Goal: Task Accomplishment & Management: Manage account settings

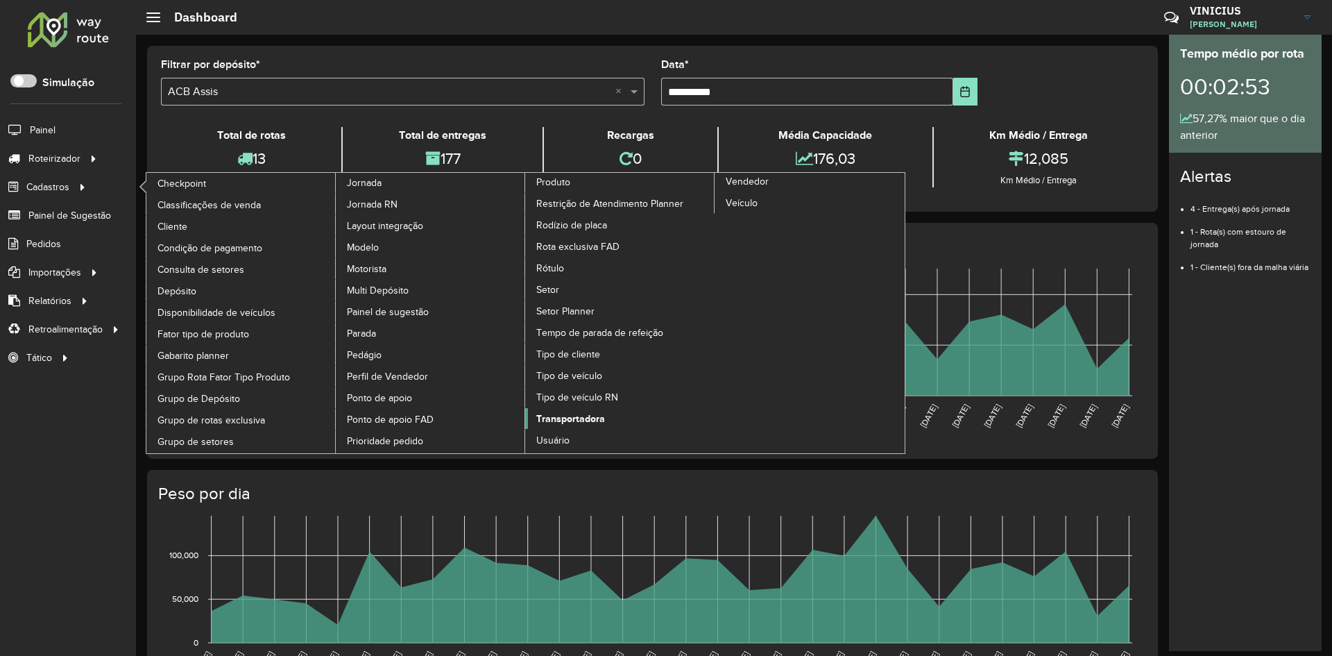
click at [584, 418] on span "Transportadora" at bounding box center [570, 418] width 69 height 15
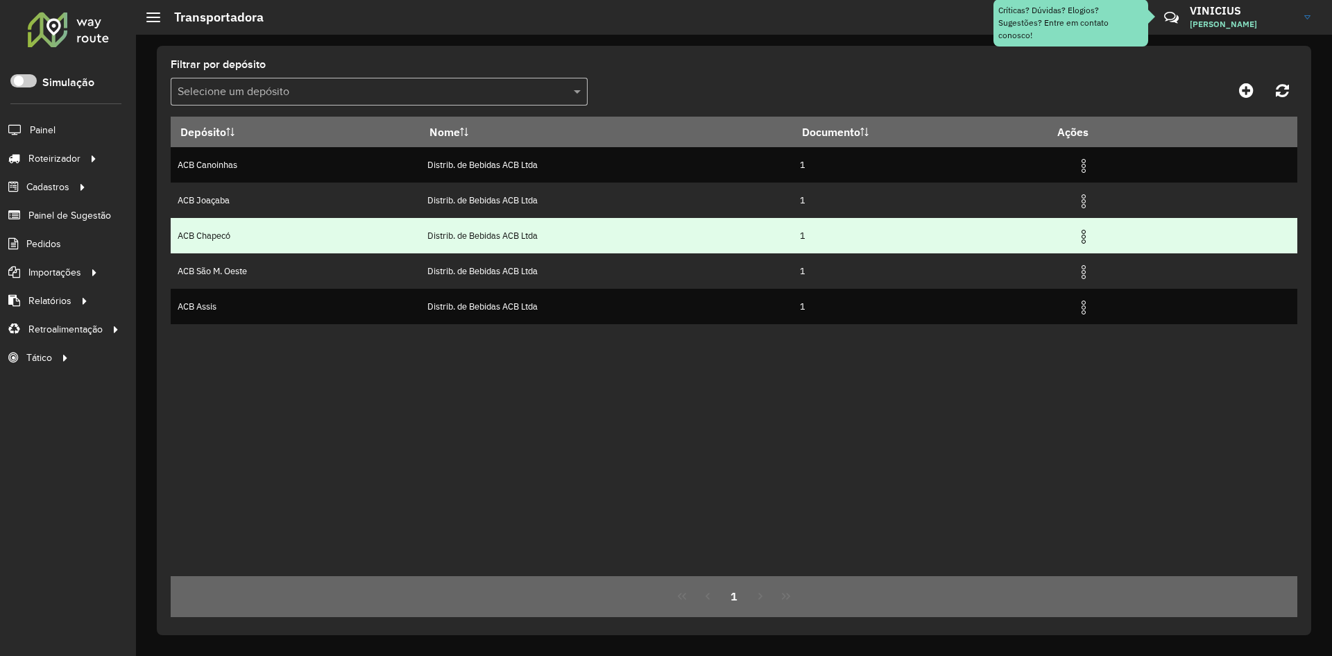
click at [1090, 238] on img at bounding box center [1084, 236] width 17 height 17
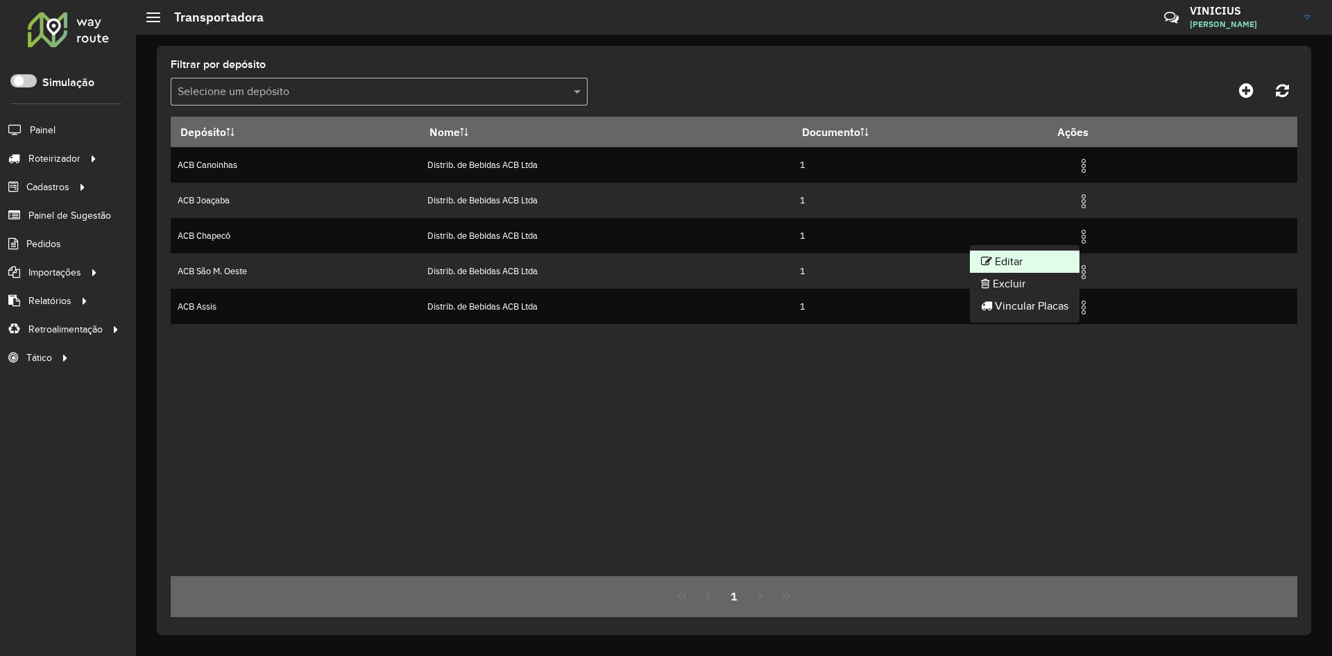
click at [1036, 256] on li "Editar" at bounding box center [1025, 262] width 110 height 22
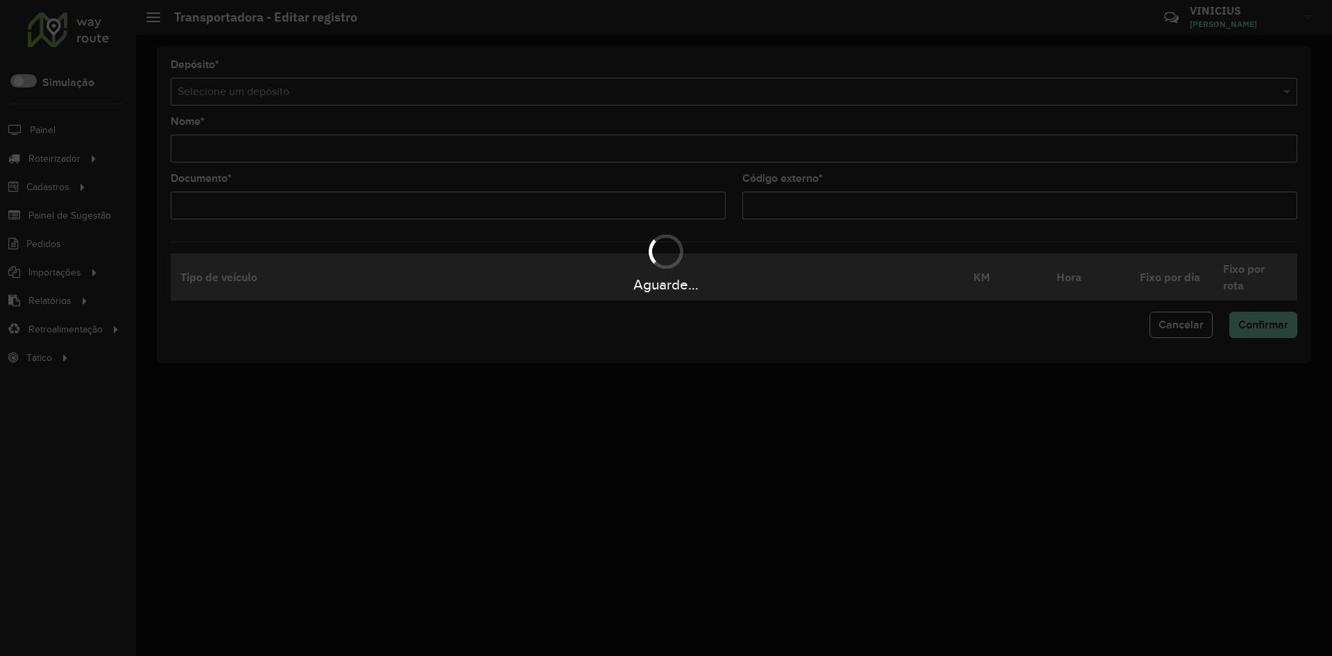
type input "**********"
type input "*"
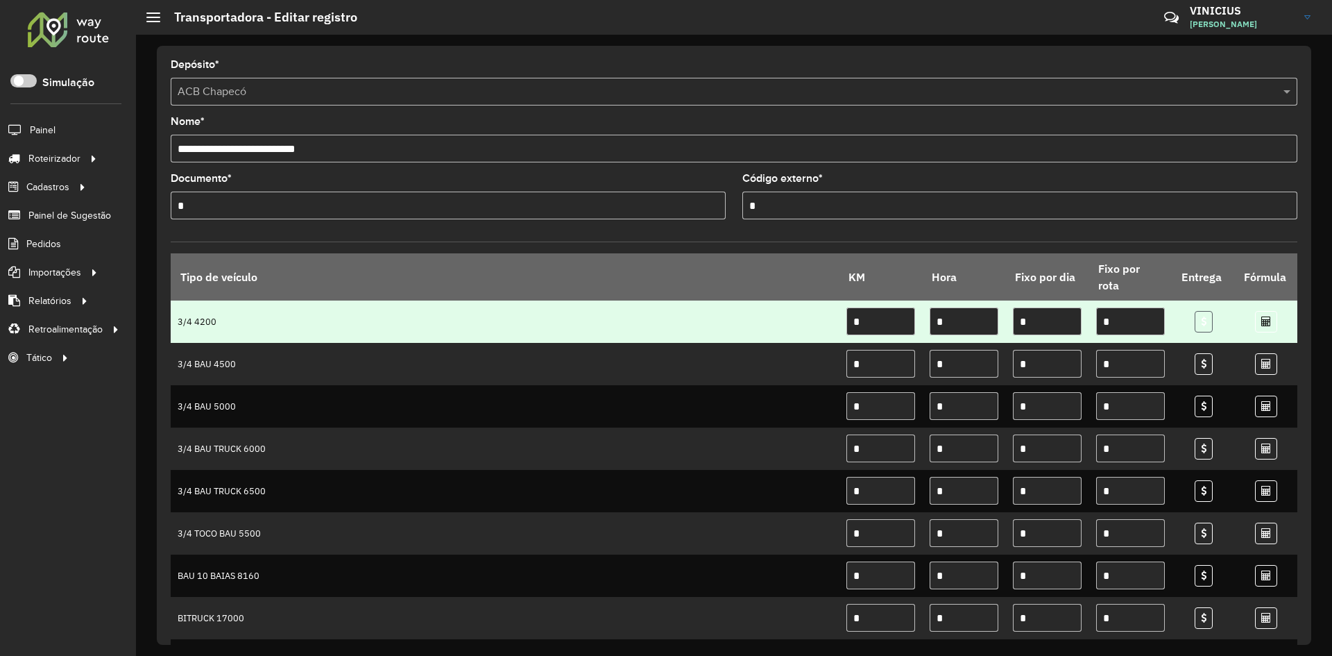
click at [1201, 320] on icon at bounding box center [1204, 321] width 6 height 10
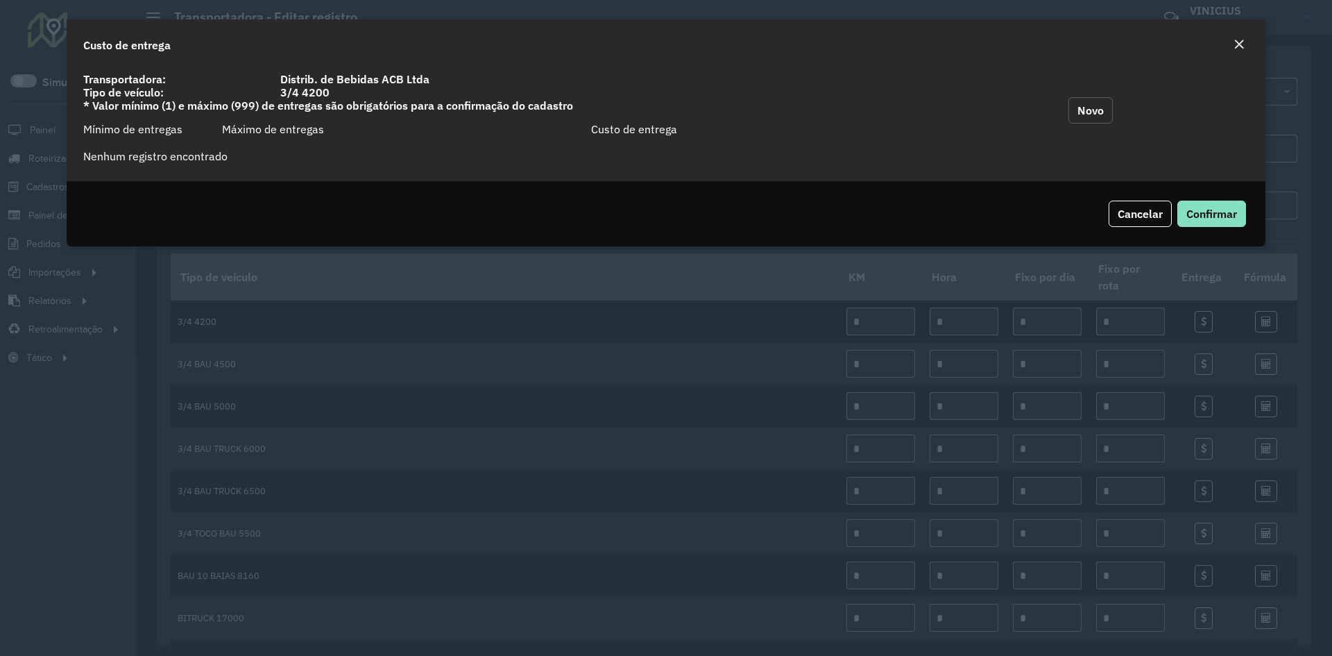
click at [1085, 110] on button "Novo" at bounding box center [1091, 110] width 44 height 26
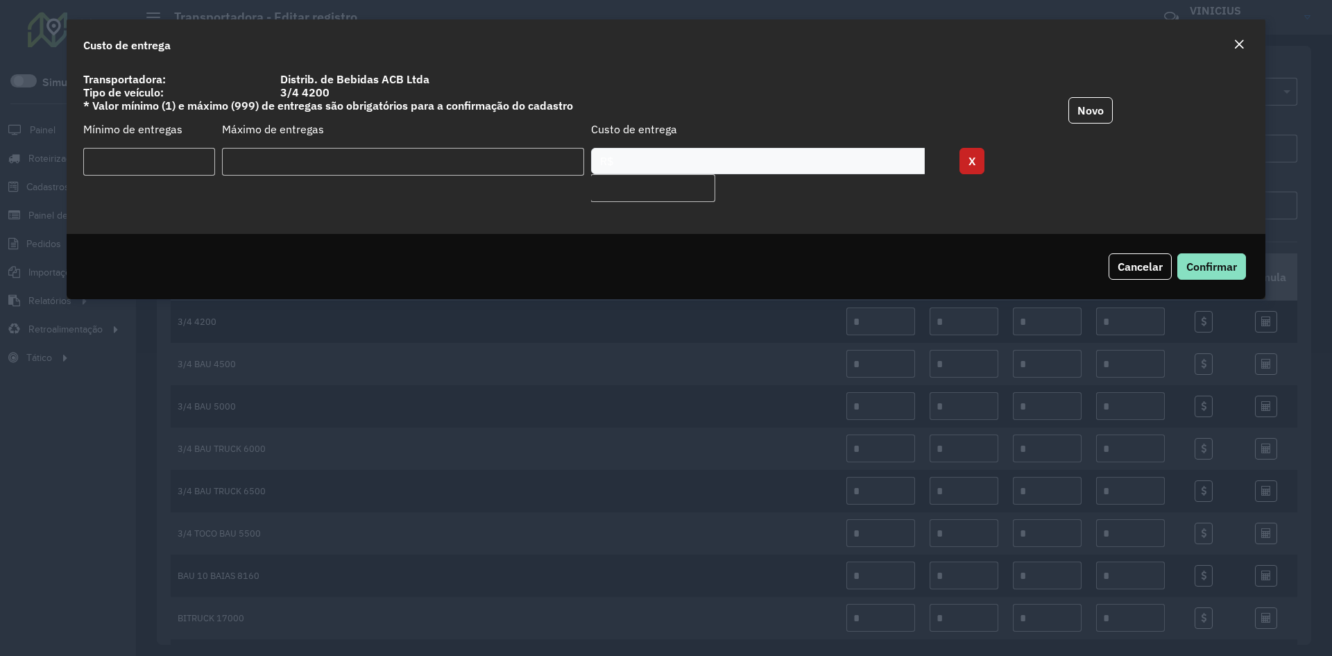
click at [645, 163] on div "R$" at bounding box center [758, 161] width 334 height 26
click at [472, 158] on input "number" at bounding box center [403, 162] width 362 height 28
click at [139, 163] on input "number" at bounding box center [149, 162] width 132 height 28
click at [305, 164] on input "number" at bounding box center [403, 162] width 362 height 28
click at [684, 155] on div "R$" at bounding box center [758, 161] width 334 height 26
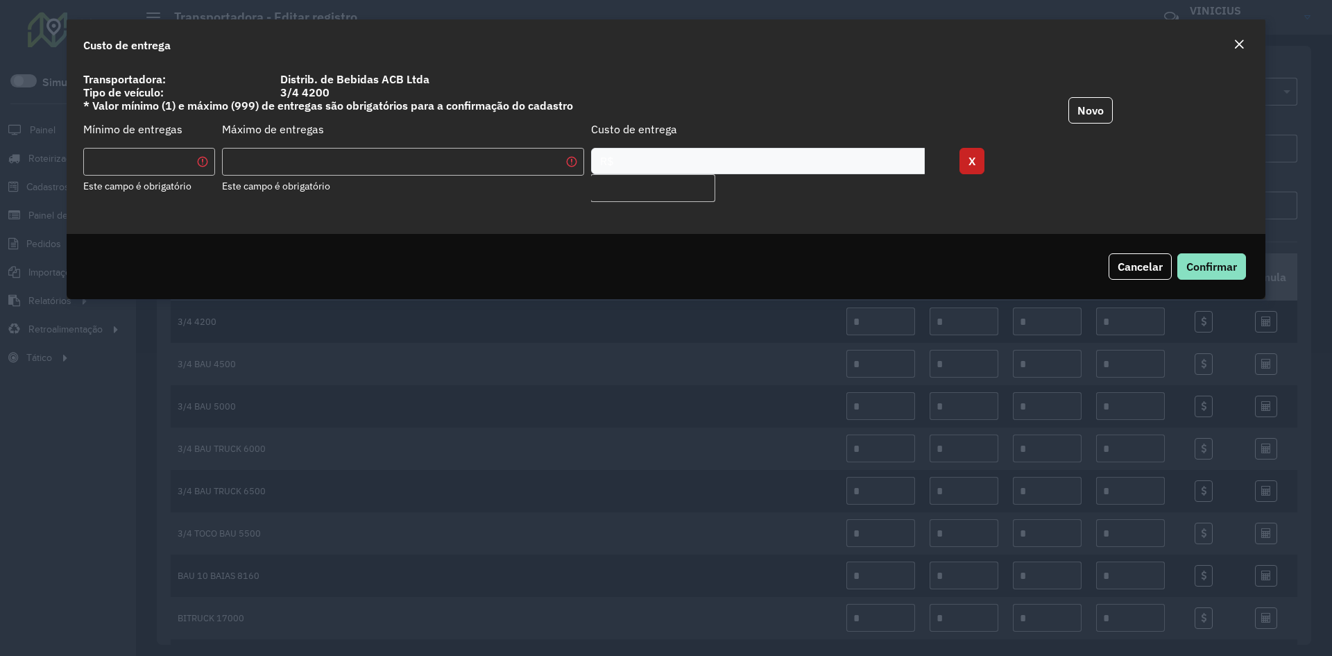
click at [810, 164] on div "R$" at bounding box center [758, 161] width 334 height 26
click at [1135, 264] on span "Cancelar" at bounding box center [1140, 267] width 45 height 14
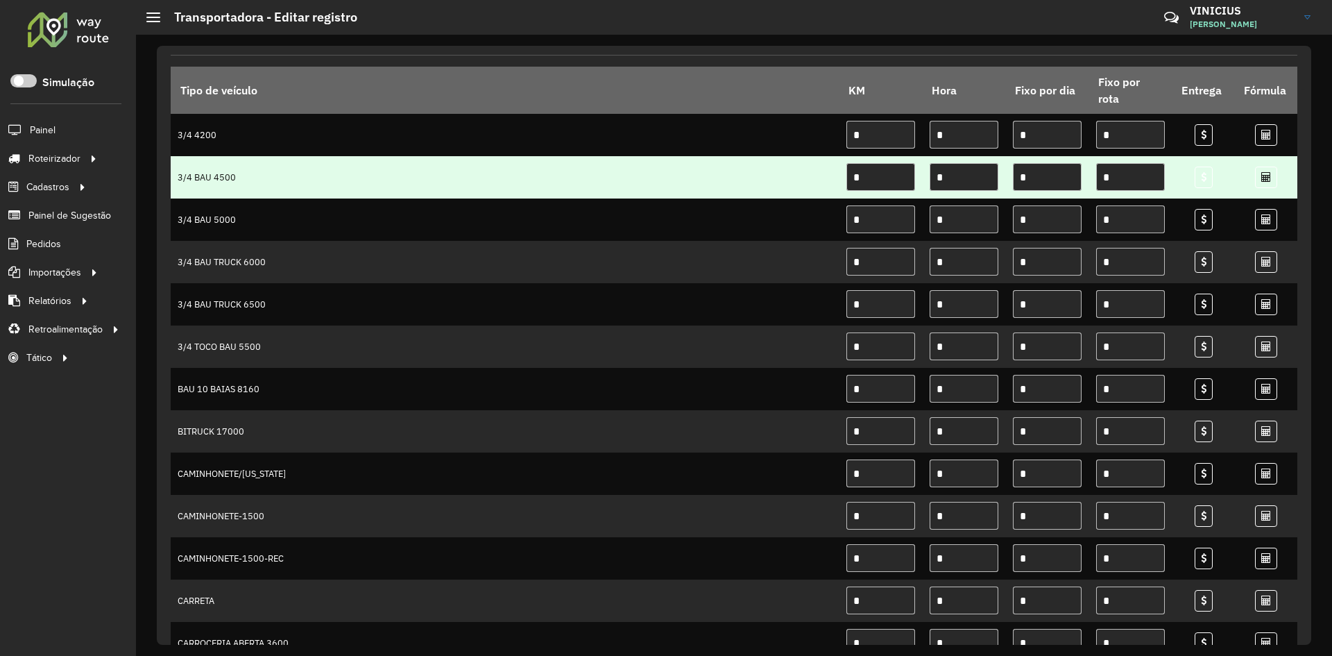
scroll to position [162, 0]
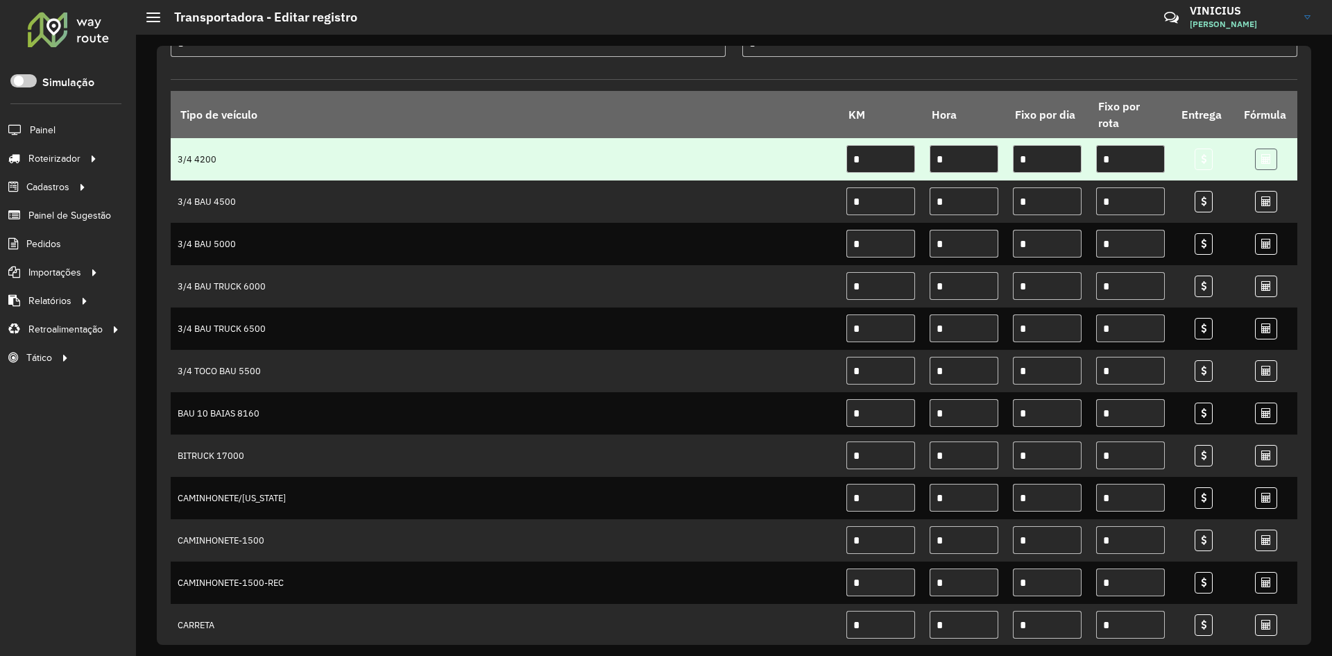
click at [1264, 158] on icon at bounding box center [1267, 159] width 10 height 10
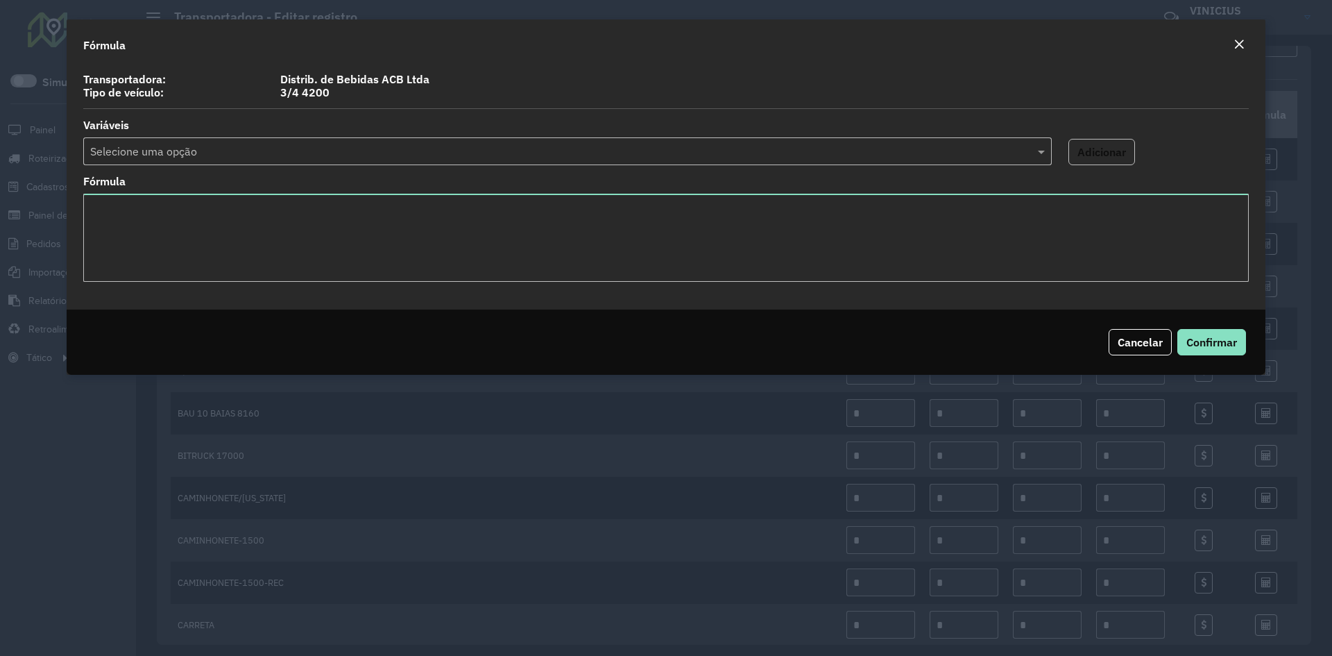
click at [432, 144] on input "text" at bounding box center [553, 152] width 927 height 17
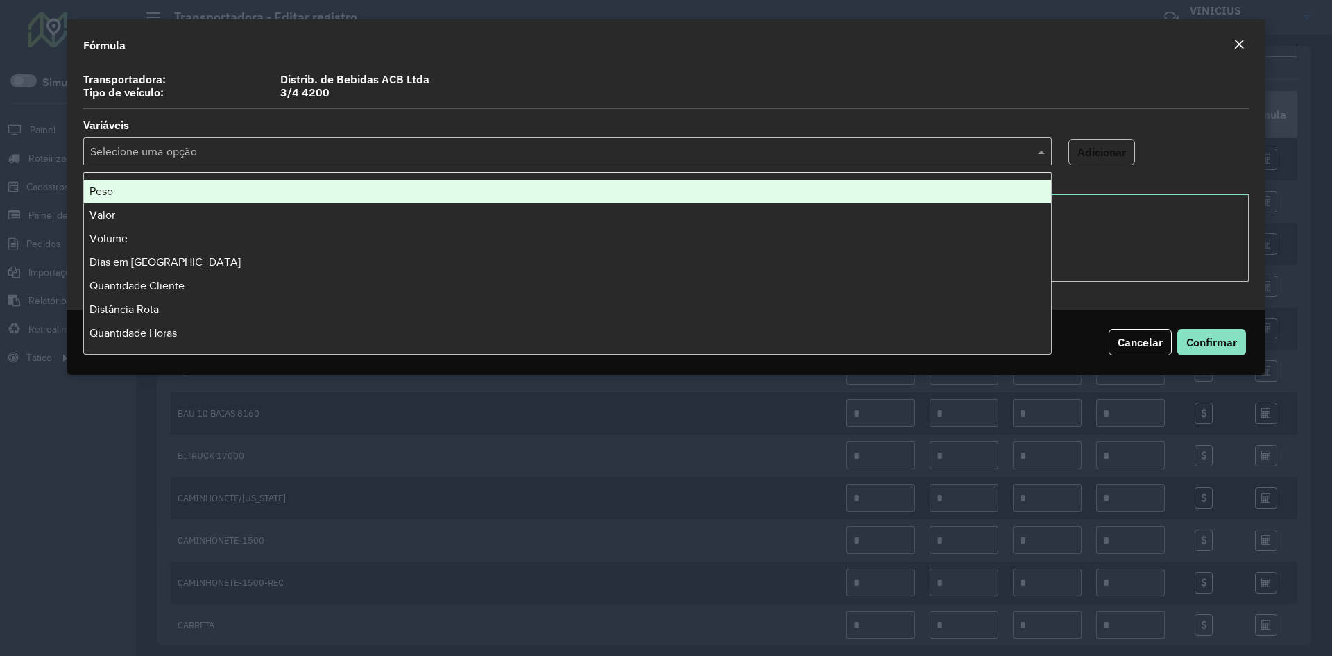
click at [468, 148] on input "text" at bounding box center [553, 152] width 927 height 17
click at [521, 113] on div "Transportadora: Distrib. de Bebidas ACB Ltda Tipo de veículo: 3/4 4200 Variávei…" at bounding box center [666, 187] width 1199 height 244
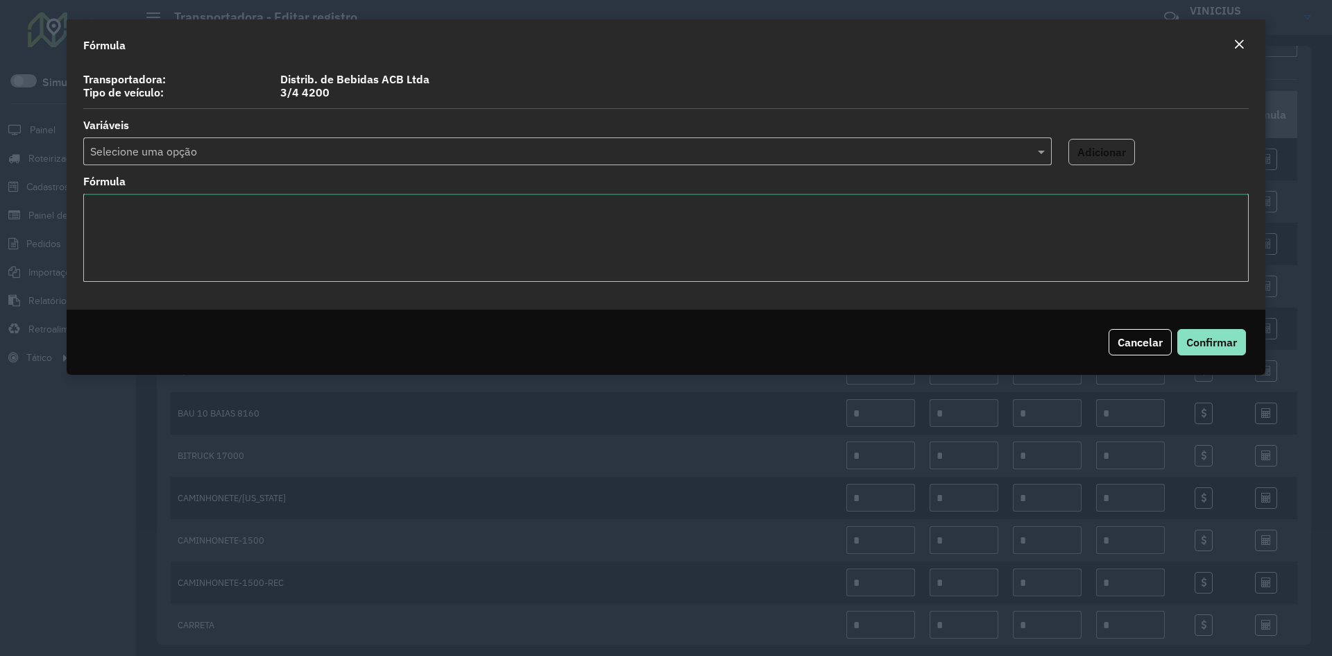
click at [374, 208] on textarea "Fórmula" at bounding box center [666, 238] width 1166 height 88
click at [448, 137] on div "Selecione uma opção" at bounding box center [567, 151] width 969 height 28
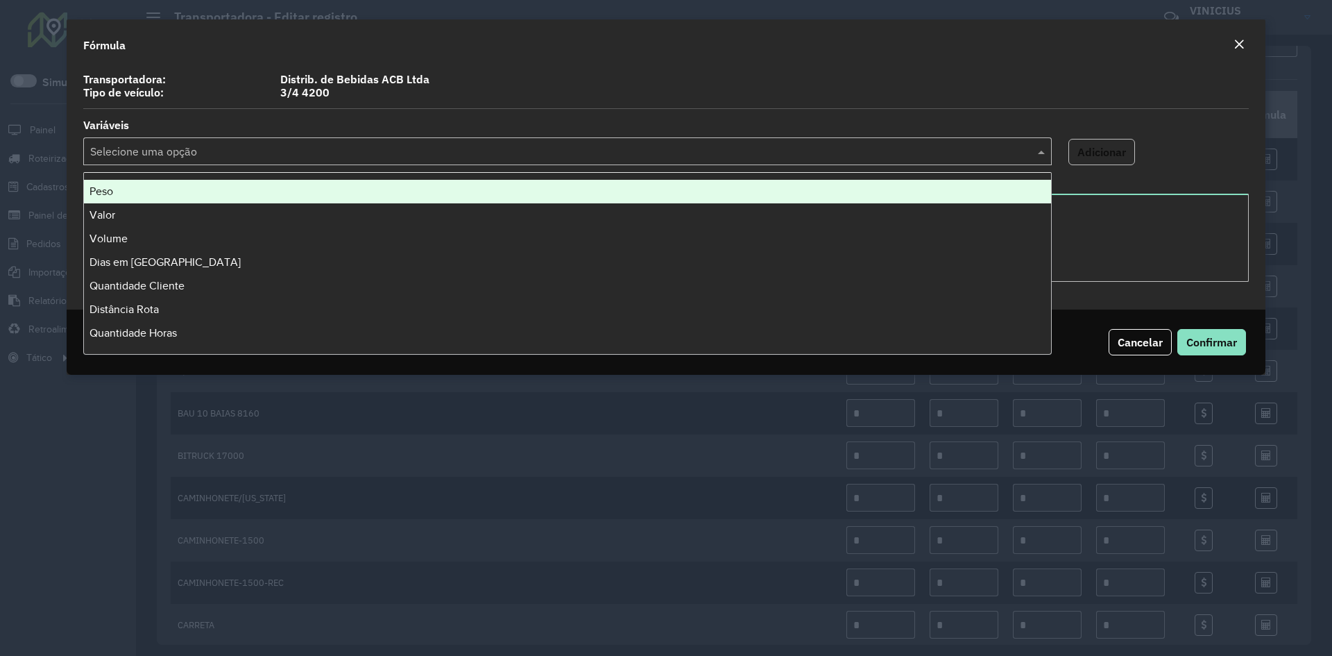
click at [312, 197] on div "Peso" at bounding box center [567, 192] width 967 height 24
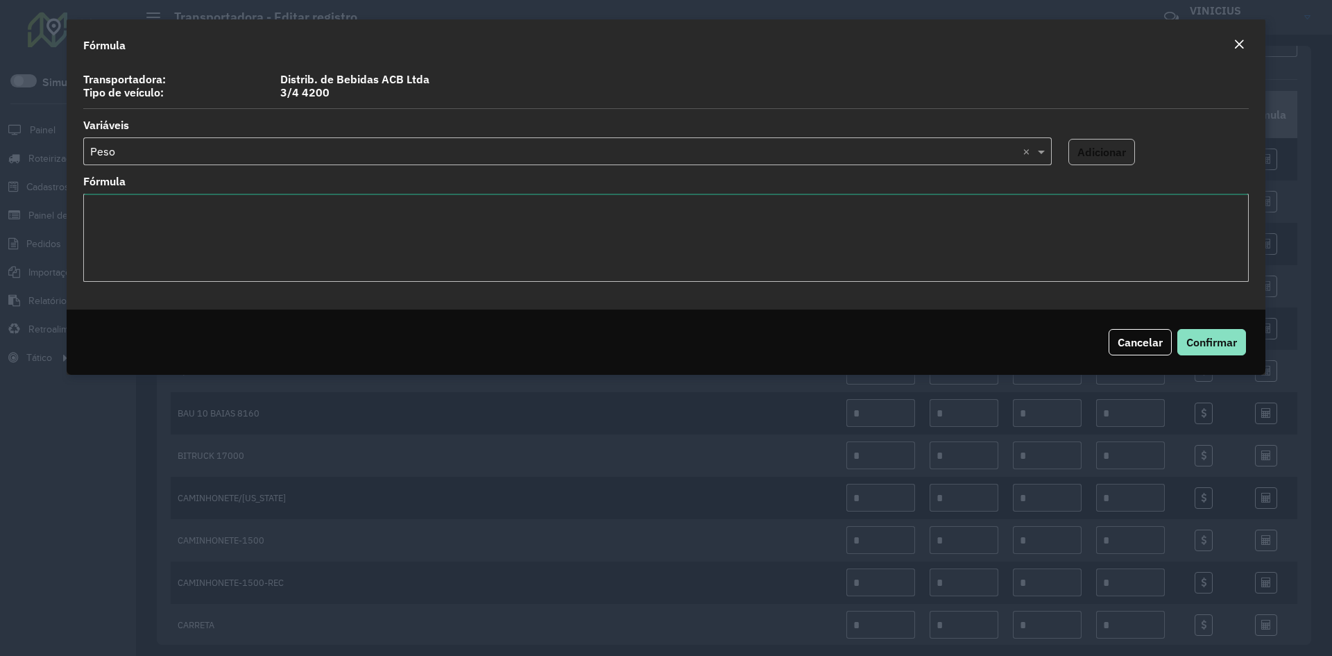
click at [284, 225] on textarea "Fórmula" at bounding box center [666, 238] width 1166 height 88
click at [335, 146] on input "text" at bounding box center [553, 152] width 927 height 17
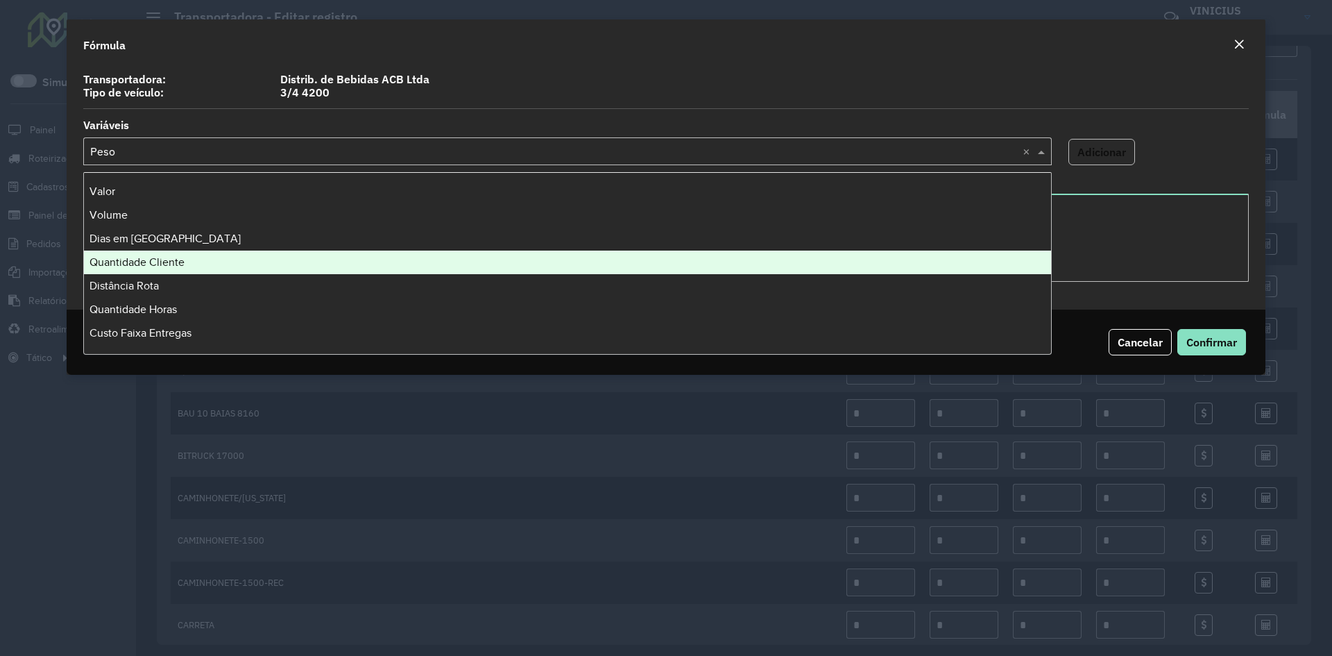
click at [292, 257] on div "Quantidade Cliente" at bounding box center [567, 263] width 967 height 24
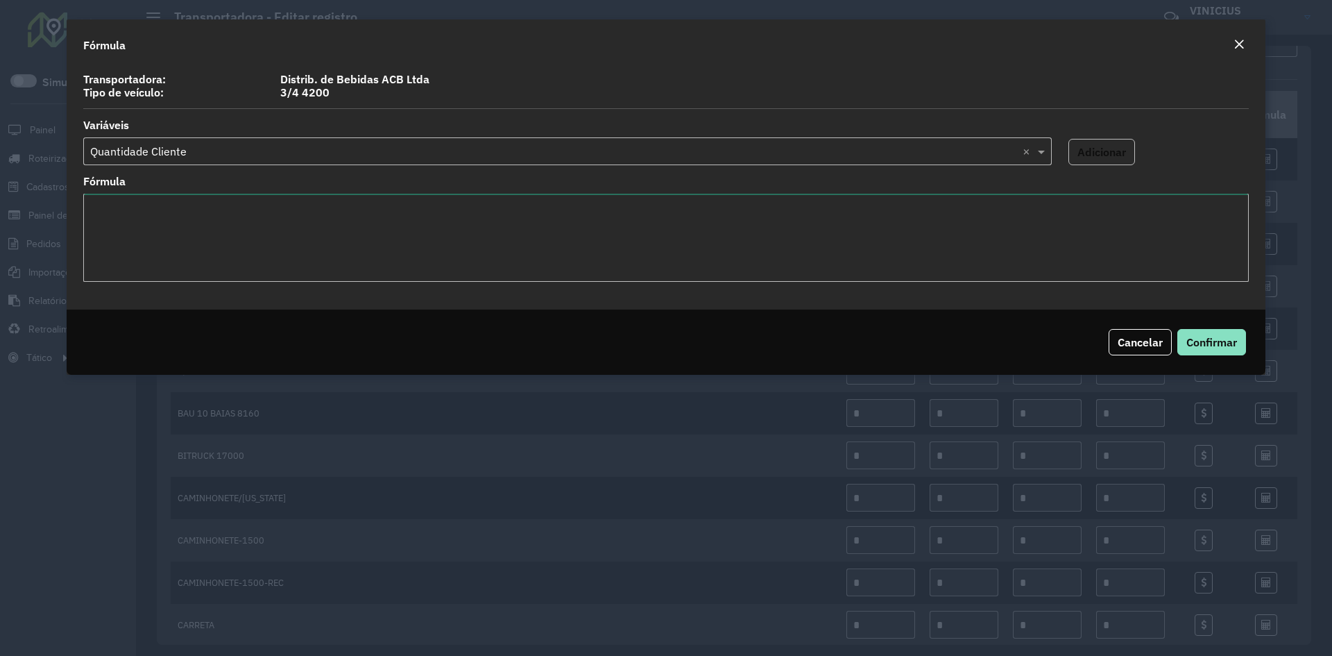
click at [294, 243] on textarea "Fórmula" at bounding box center [666, 238] width 1166 height 88
click at [323, 158] on div "Selecione uma opção × Quantidade Cliente ×" at bounding box center [567, 151] width 969 height 28
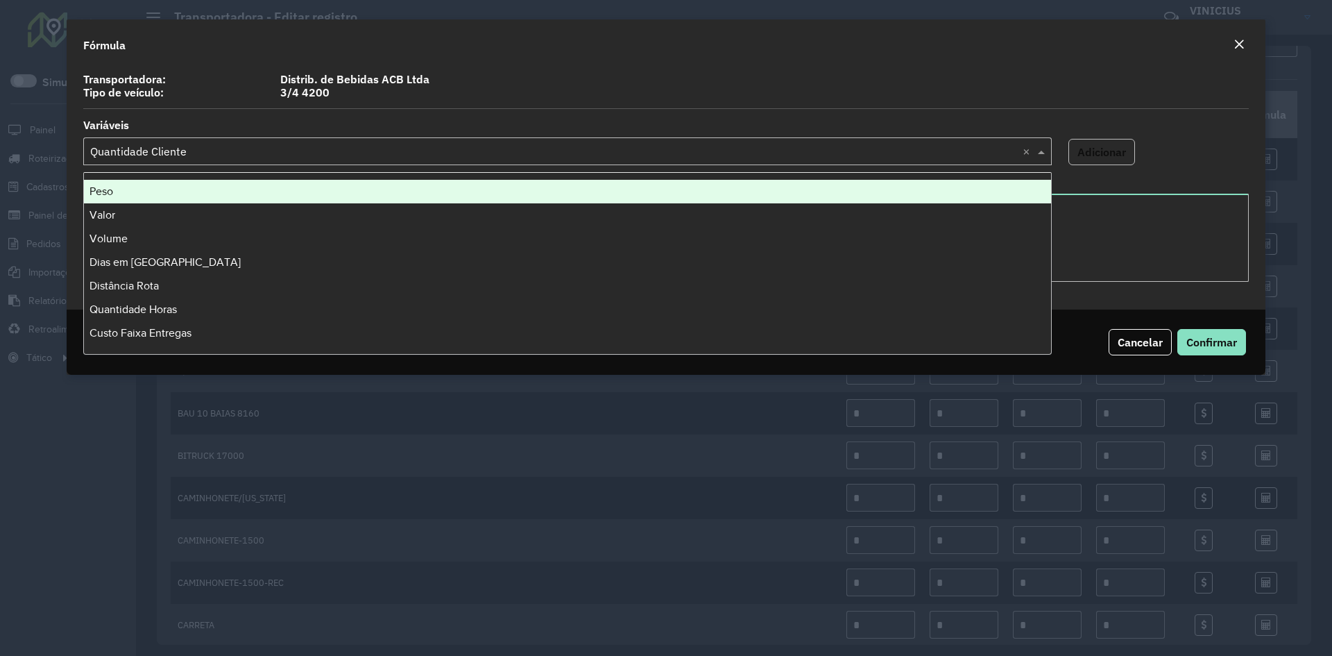
click at [493, 96] on label "3/4 4200" at bounding box center [764, 92] width 985 height 17
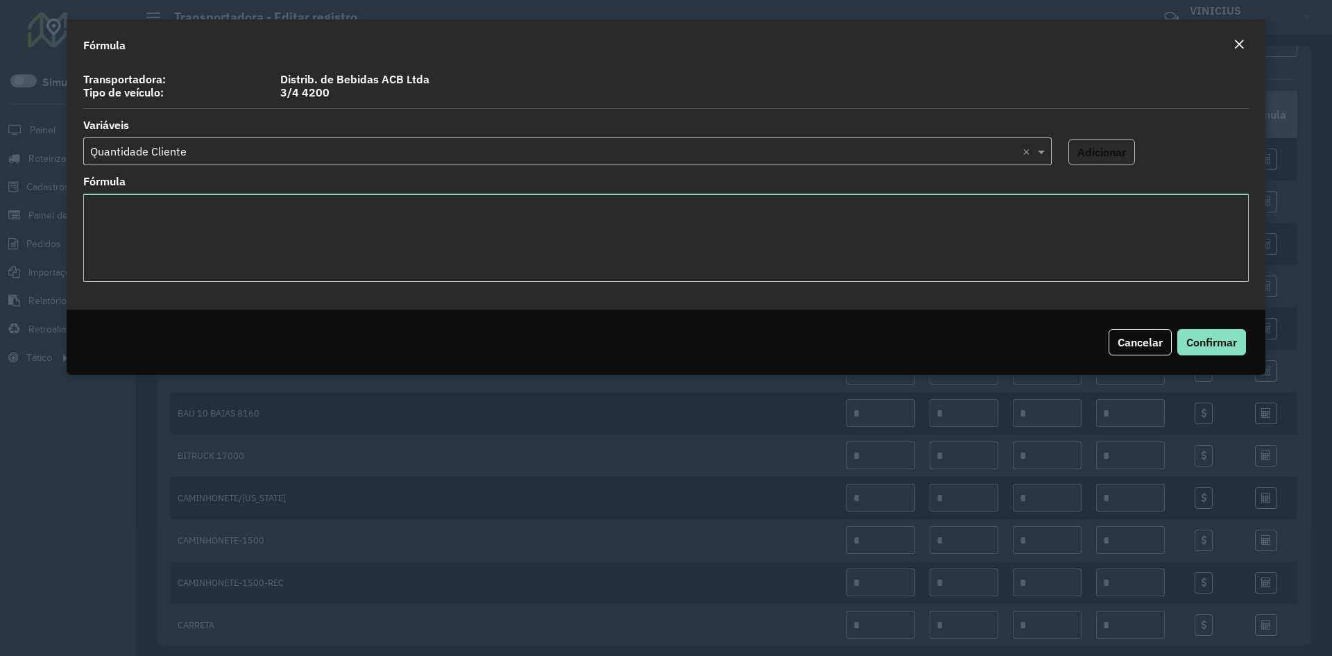
click at [1243, 42] on em "Close" at bounding box center [1239, 44] width 11 height 11
